Goal: Navigation & Orientation: Find specific page/section

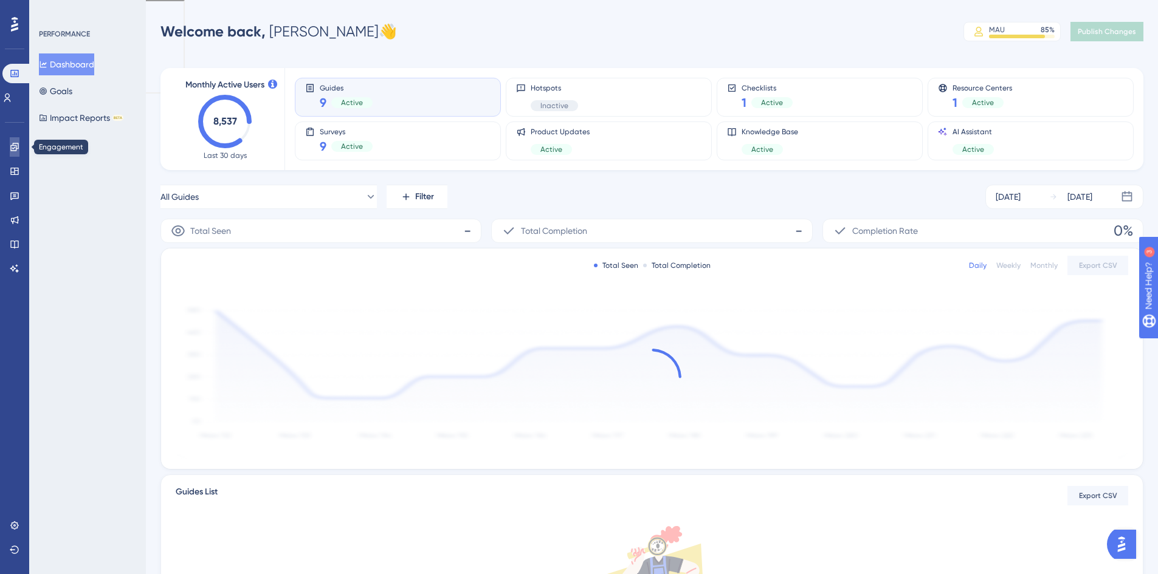
click at [12, 155] on link at bounding box center [15, 146] width 10 height 19
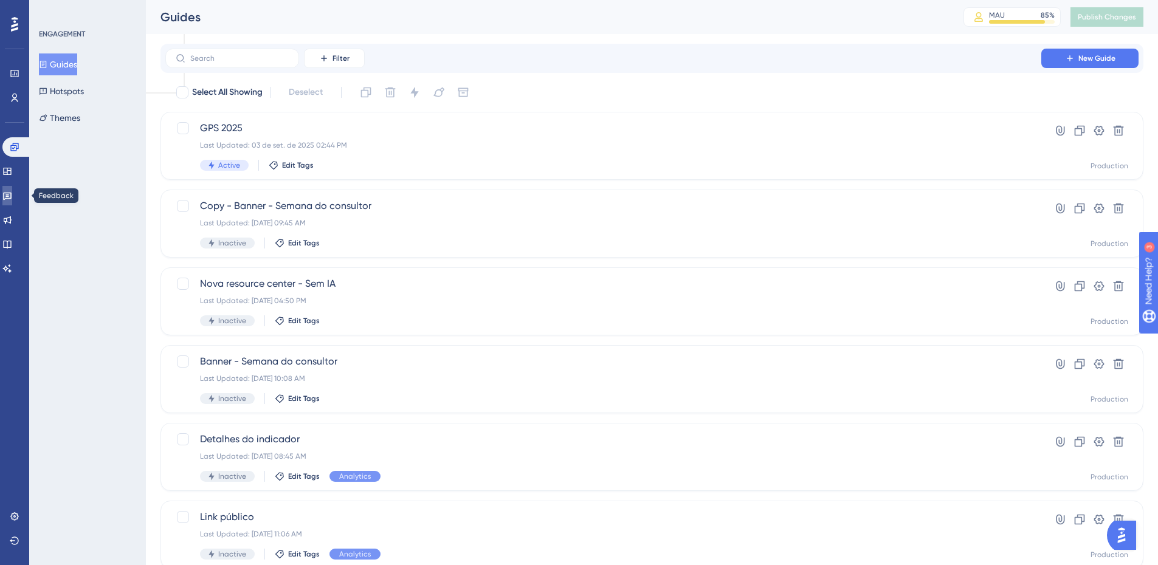
click at [5, 199] on link at bounding box center [7, 195] width 10 height 19
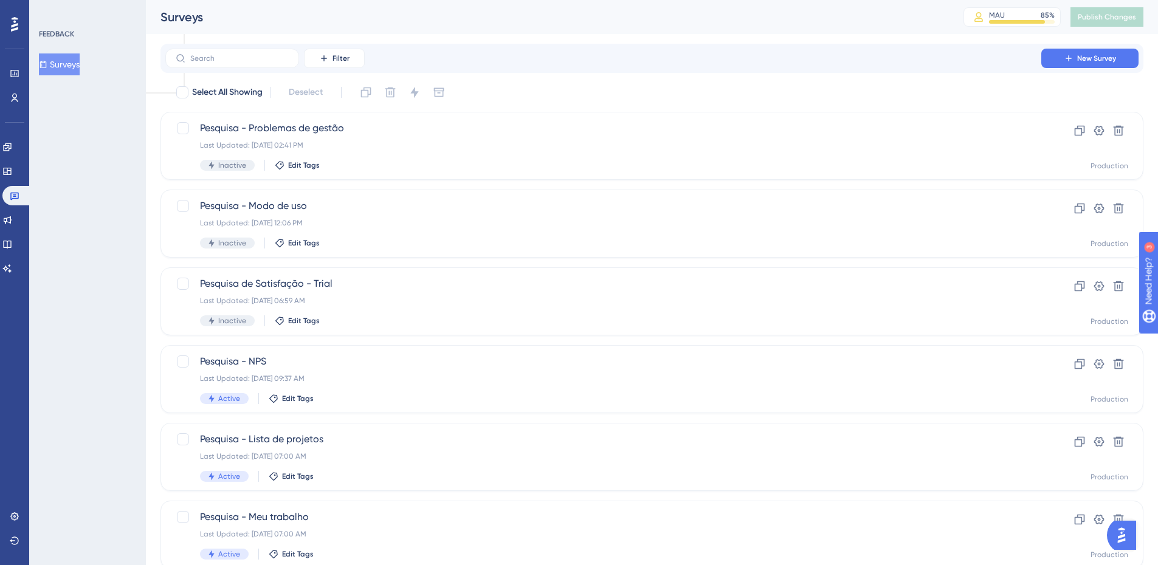
click at [70, 69] on button "Surveys" at bounding box center [59, 64] width 41 height 22
click at [11, 146] on icon at bounding box center [7, 147] width 8 height 8
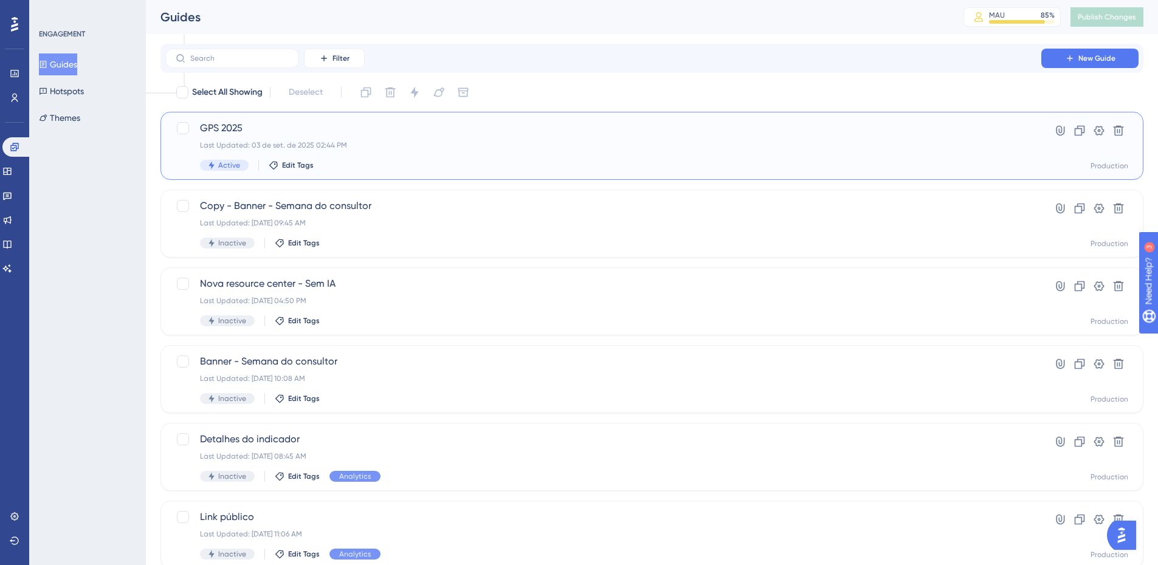
click at [329, 139] on div "GPS 2025 Last Updated: [DATE] 02:44 PM Active Edit Tags" at bounding box center [603, 146] width 806 height 50
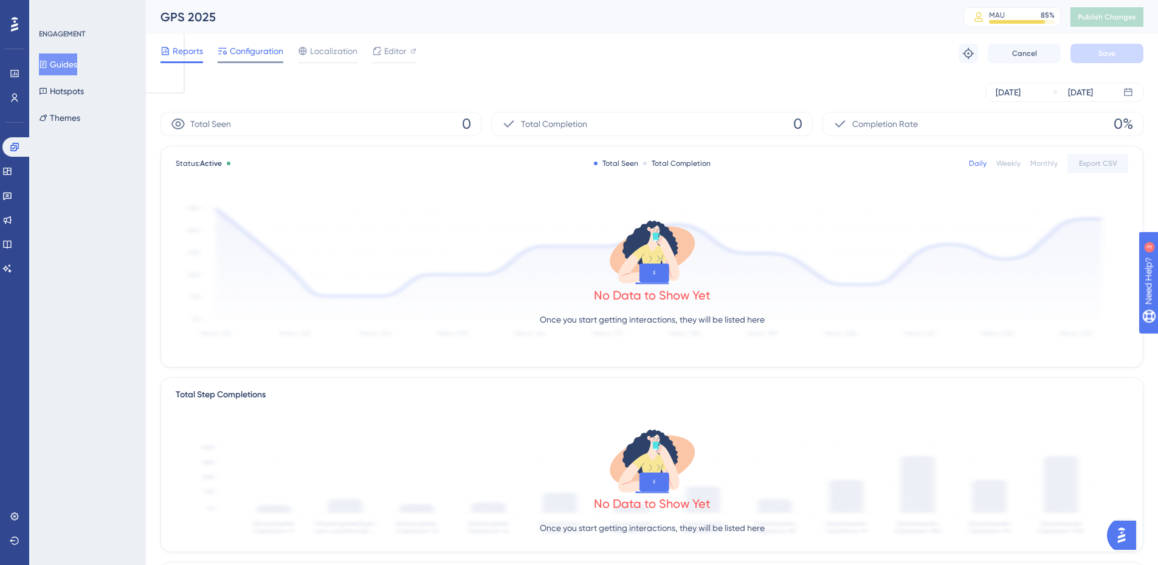
click at [242, 52] on span "Configuration" at bounding box center [256, 51] width 53 height 15
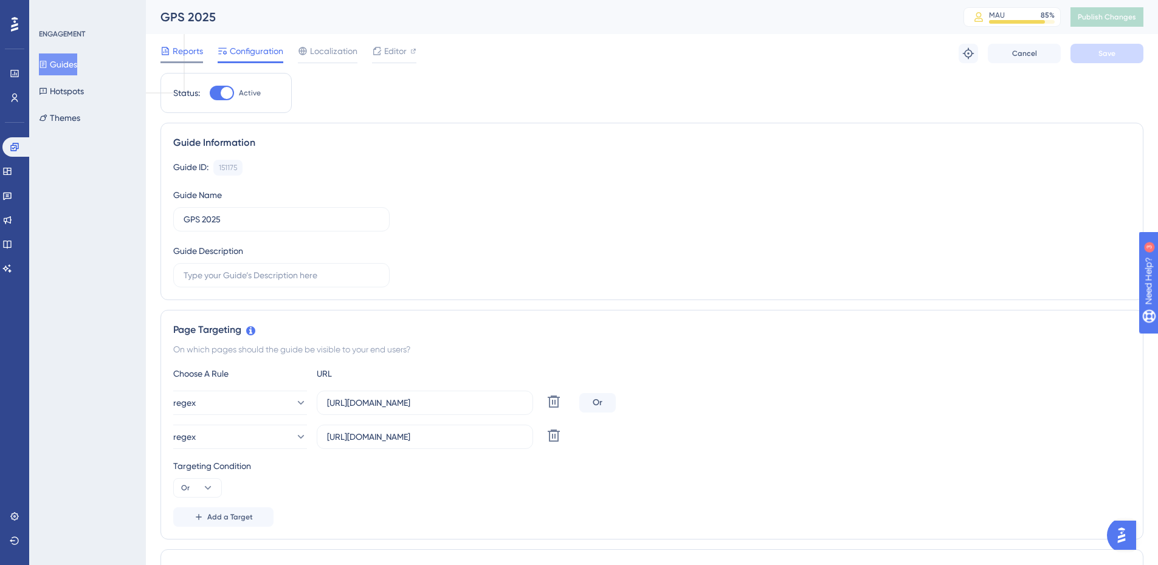
click at [180, 51] on span "Reports" at bounding box center [188, 51] width 30 height 15
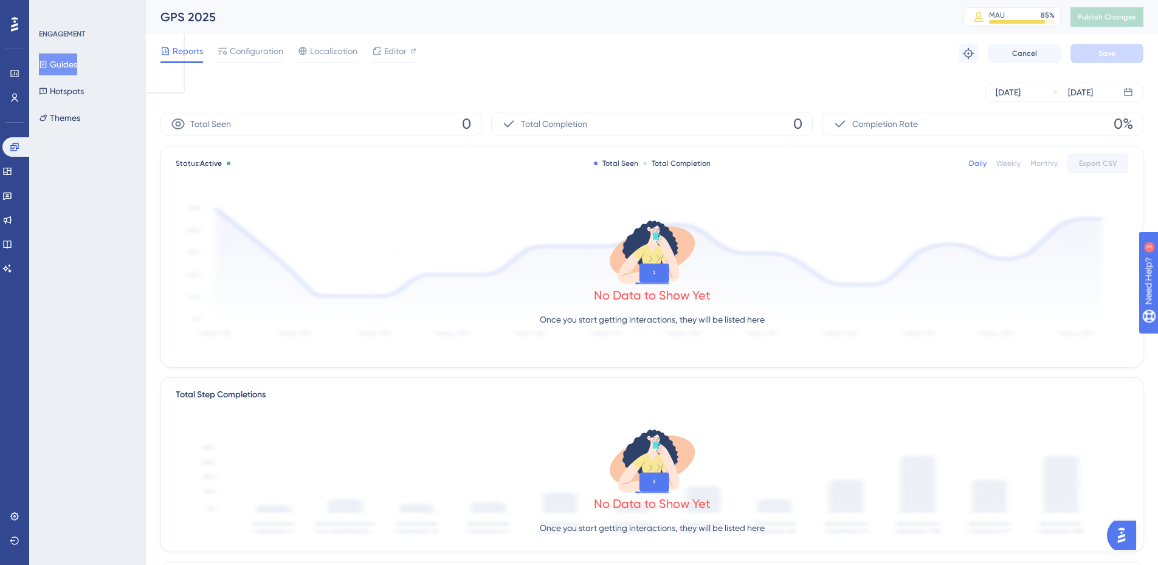
click at [267, 41] on div "Reports Configuration Localization Editor Troubleshoot Cancel Save" at bounding box center [651, 53] width 983 height 39
click at [267, 49] on span "Configuration" at bounding box center [256, 51] width 53 height 15
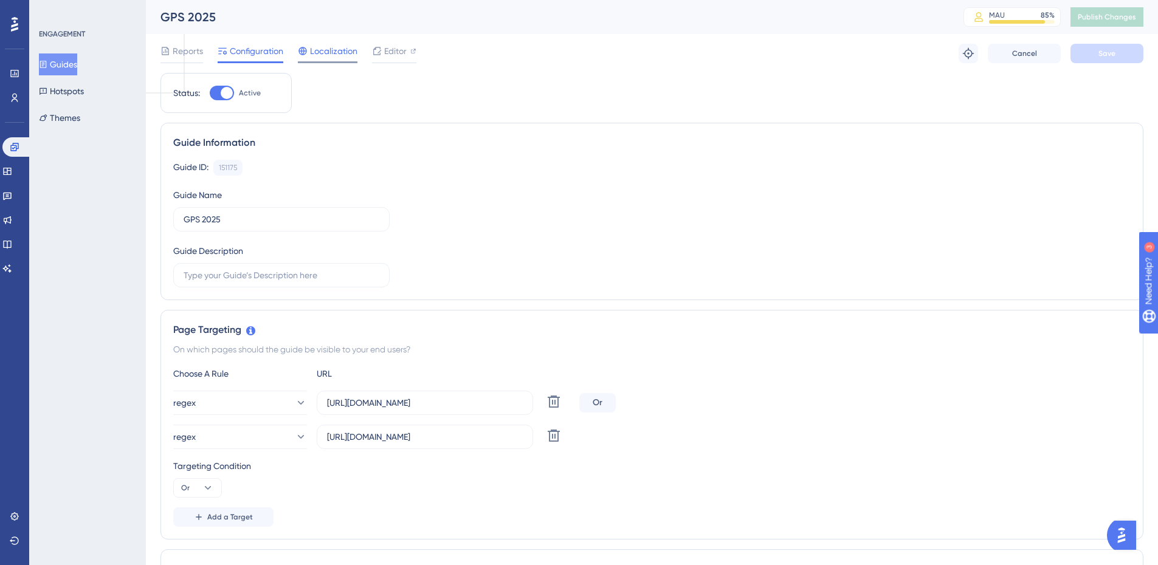
click at [346, 60] on div "Localization" at bounding box center [328, 53] width 60 height 19
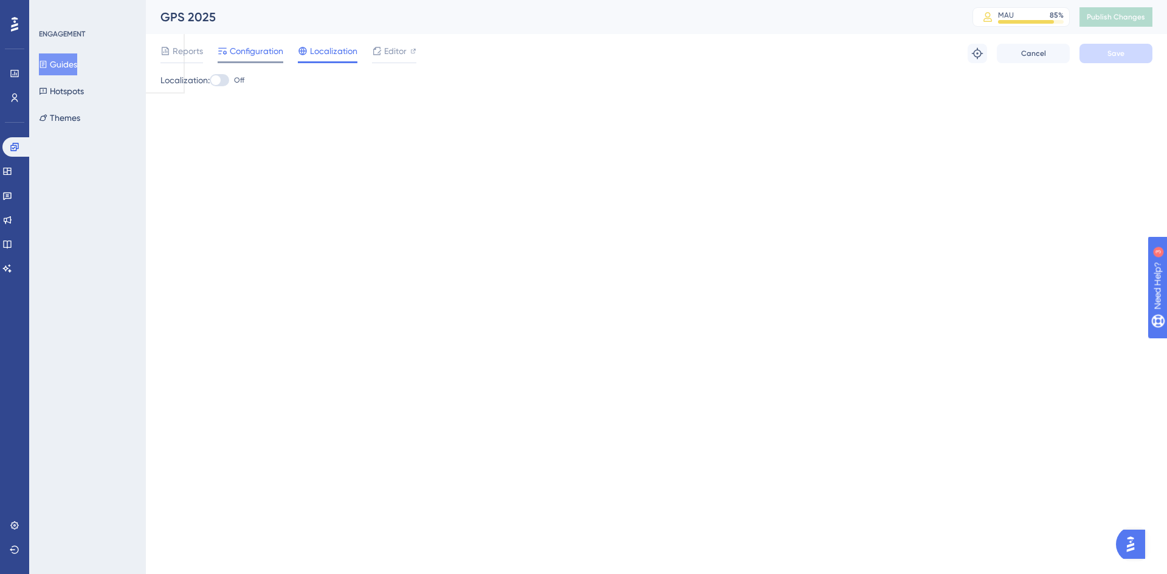
click at [273, 49] on span "Configuration" at bounding box center [256, 51] width 53 height 15
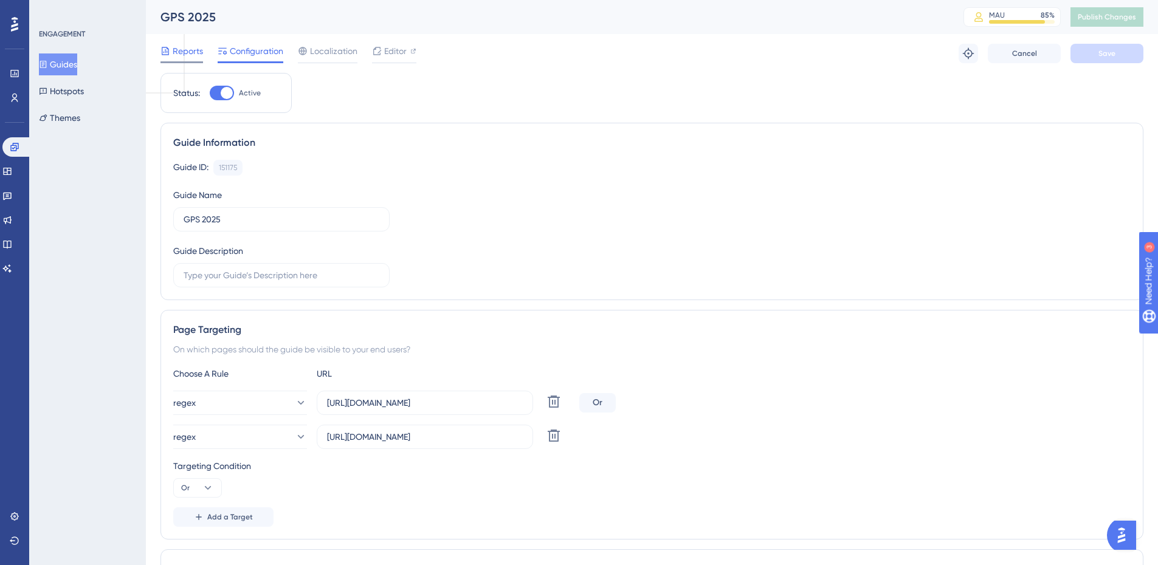
click at [199, 52] on span "Reports" at bounding box center [188, 51] width 30 height 15
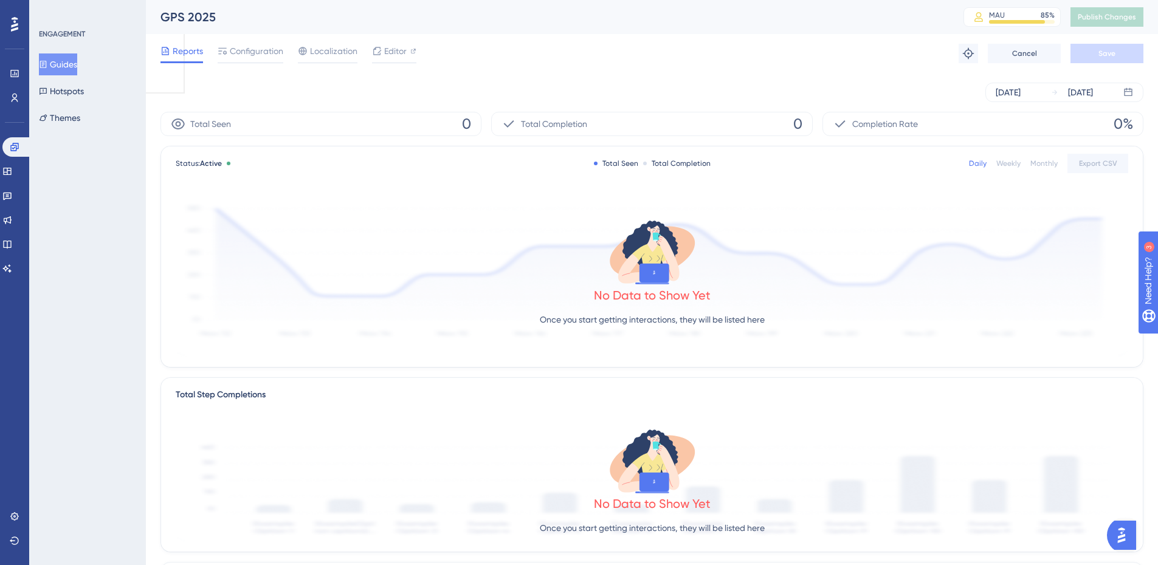
click at [632, 56] on div "Reports Configuration Localization Editor Troubleshoot Cancel Save" at bounding box center [651, 53] width 983 height 39
